Goal: Task Accomplishment & Management: Manage account settings

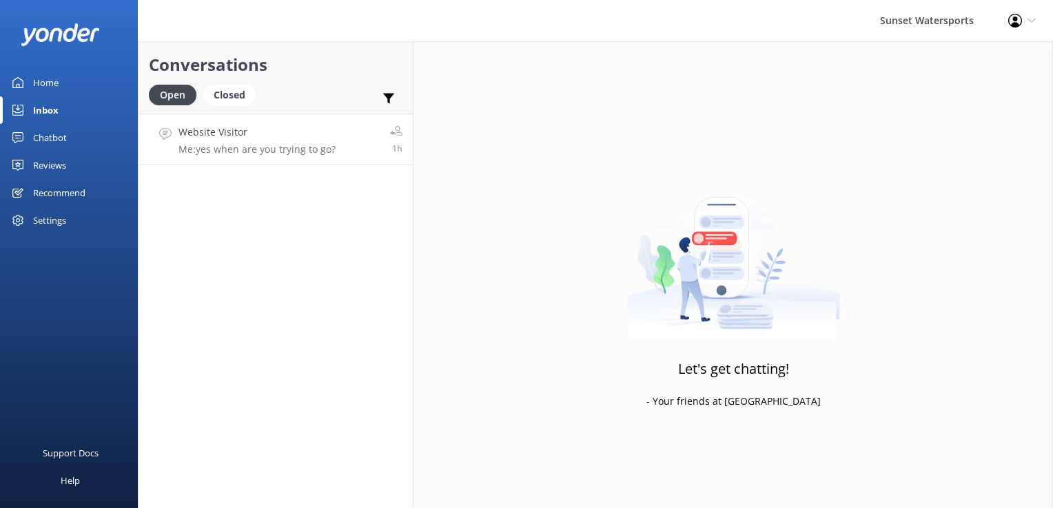
click at [261, 115] on link "Website Visitor Me: yes when are you trying to go? 1h" at bounding box center [275, 140] width 274 height 52
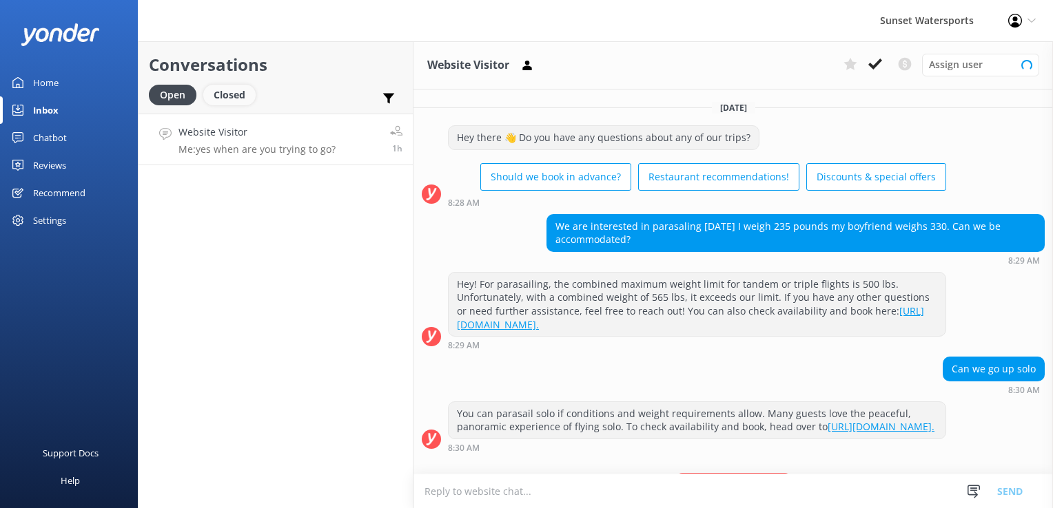
click at [232, 97] on div "Closed" at bounding box center [229, 95] width 52 height 21
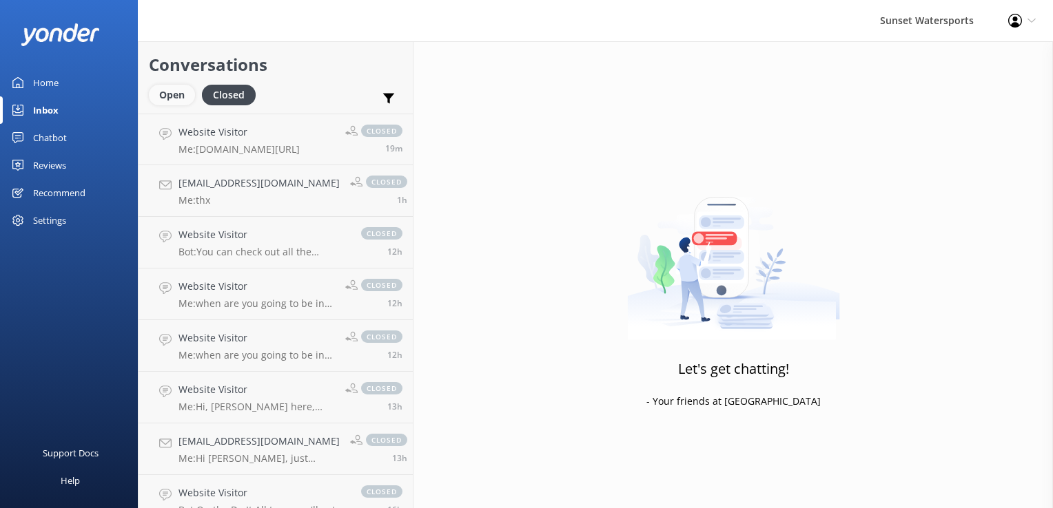
click at [166, 94] on div "Open" at bounding box center [172, 95] width 46 height 21
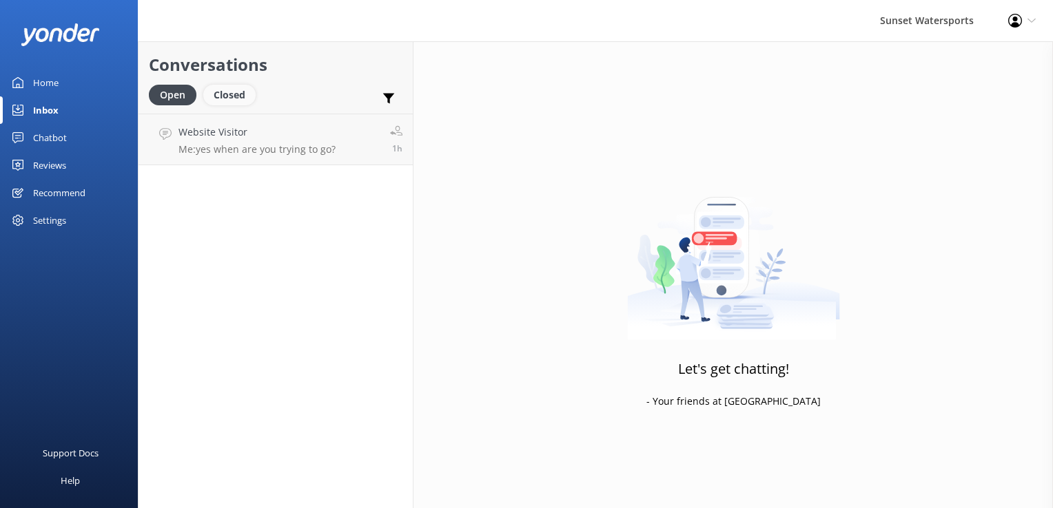
drag, startPoint x: 218, startPoint y: 82, endPoint x: 220, endPoint y: 94, distance: 11.9
click at [218, 82] on div "Conversations Open Closed Important Converted Assigned to me Unassigned SMS" at bounding box center [275, 77] width 274 height 72
click at [225, 101] on div "Closed" at bounding box center [229, 95] width 52 height 21
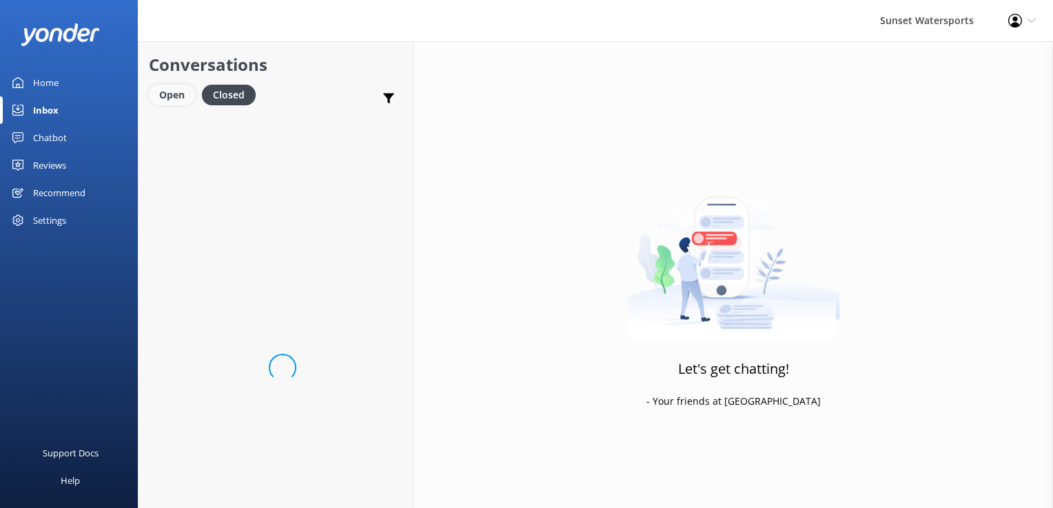
click at [174, 95] on div "Open" at bounding box center [172, 95] width 46 height 21
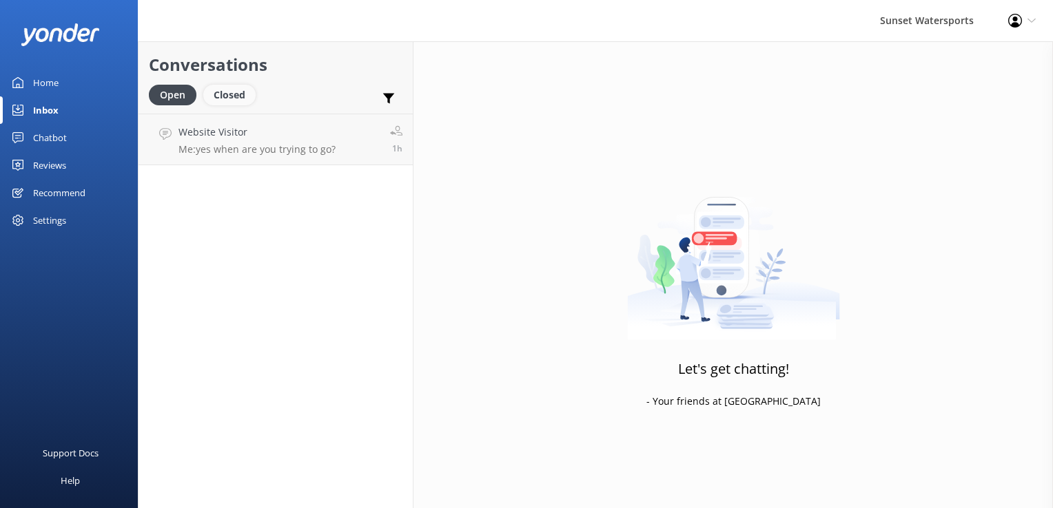
click at [237, 98] on div "Closed" at bounding box center [229, 95] width 52 height 21
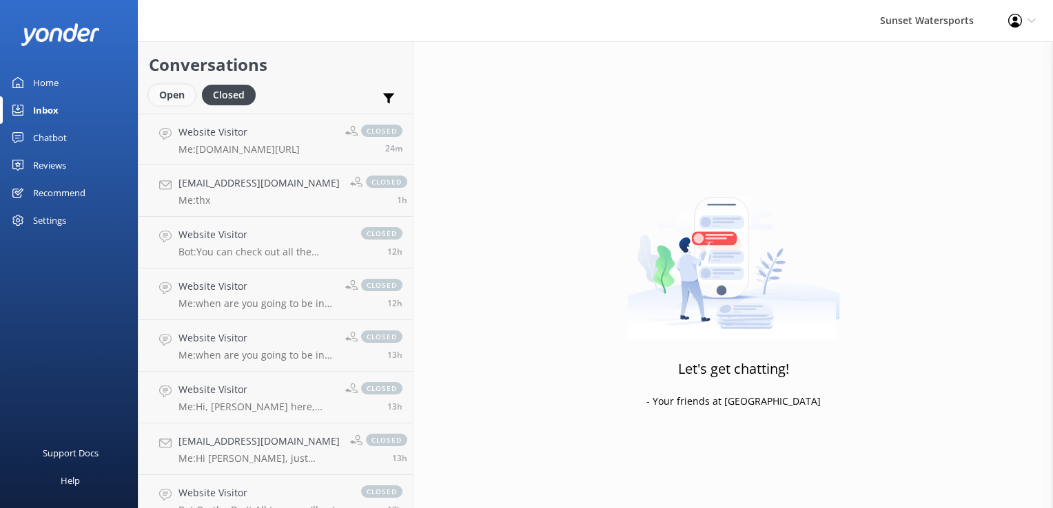
click at [163, 94] on div "Open" at bounding box center [172, 95] width 46 height 21
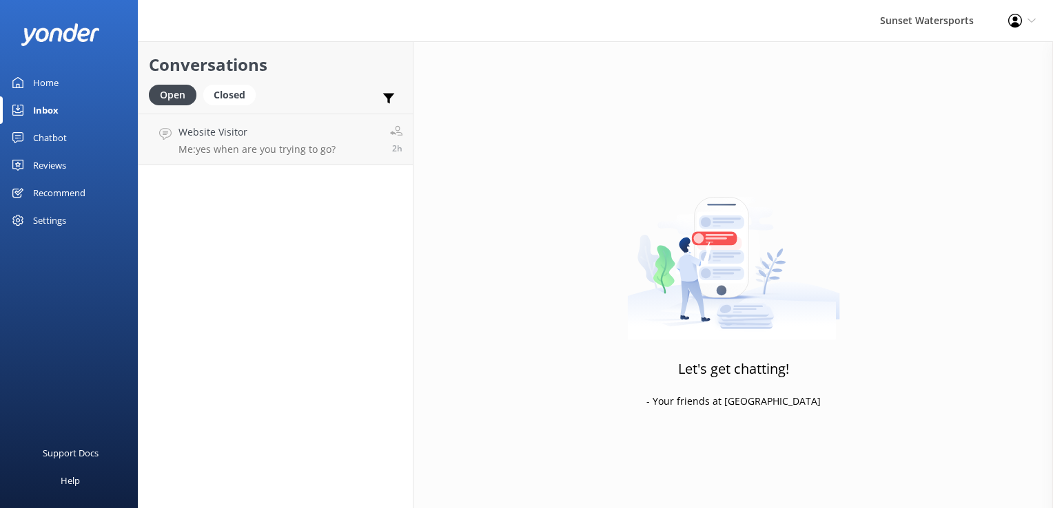
click at [231, 83] on div "Conversations Open Closed Important Converted Assigned to me Unassigned SMS" at bounding box center [275, 77] width 274 height 72
click at [216, 101] on div "Closed" at bounding box center [229, 95] width 52 height 21
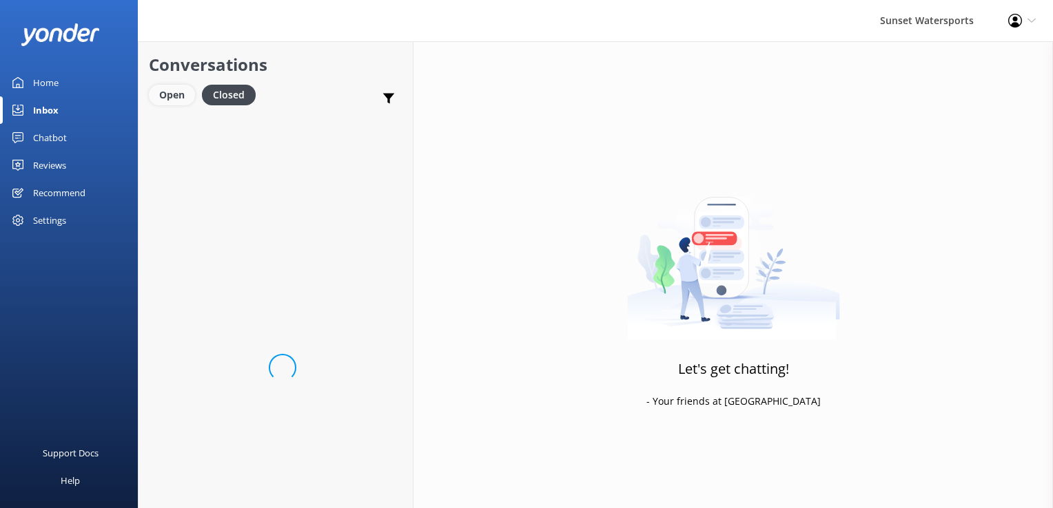
click at [165, 101] on div "Open" at bounding box center [172, 95] width 46 height 21
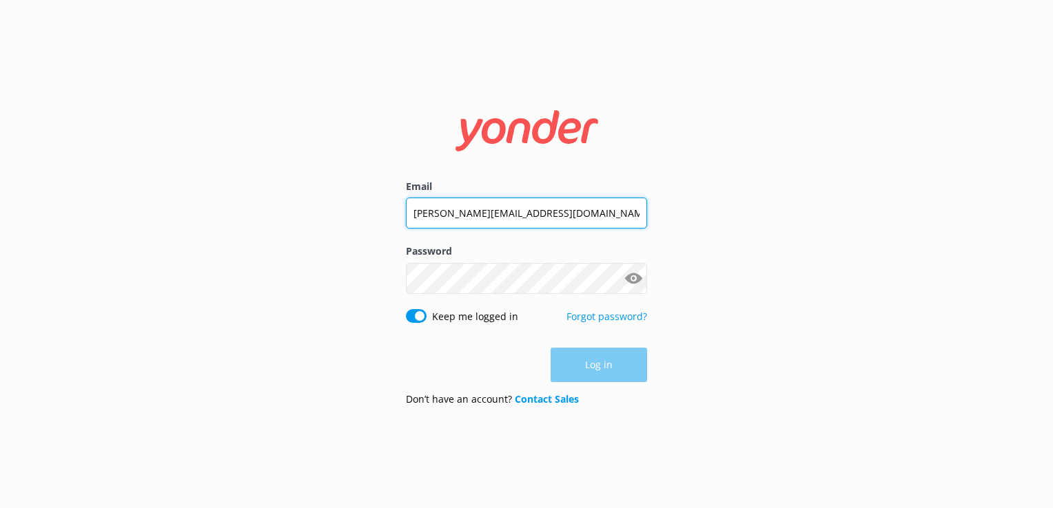
click at [595, 204] on input "joseph.sunsetwatersports@gmail.com" at bounding box center [526, 213] width 241 height 31
click at [595, 204] on input "joseph.sunsetwatersports@gmail.com" at bounding box center [526, 212] width 241 height 31
click at [595, 207] on input "joseph.sunsetwatersports@gmail.com" at bounding box center [526, 212] width 241 height 31
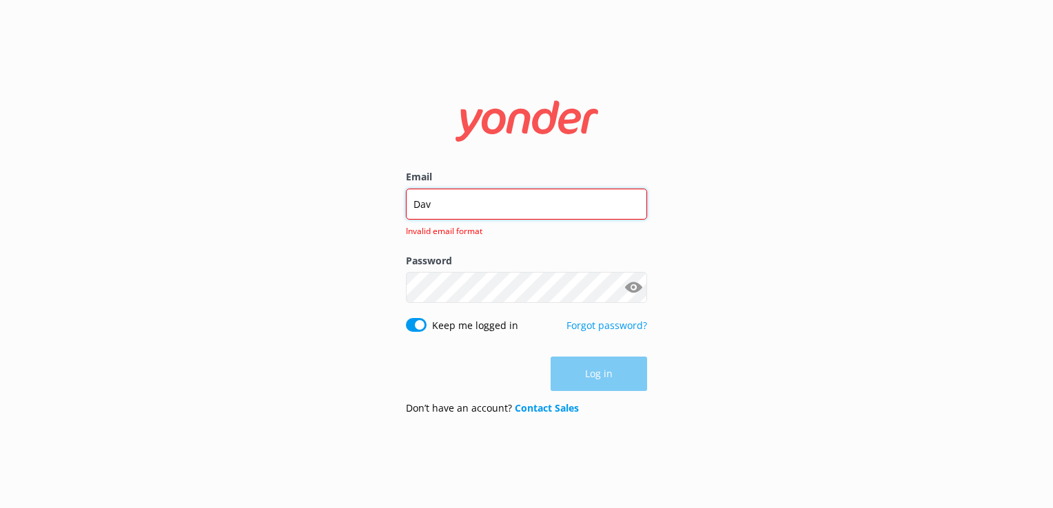
type input "davekw.sunset@gmail.com"
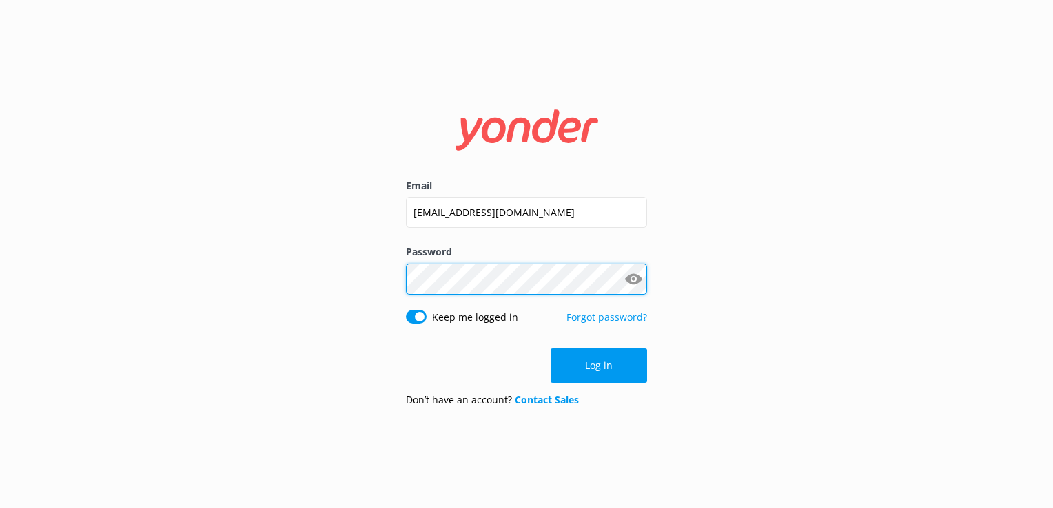
click button "Log in" at bounding box center [598, 366] width 96 height 34
